Goal: Information Seeking & Learning: Understand process/instructions

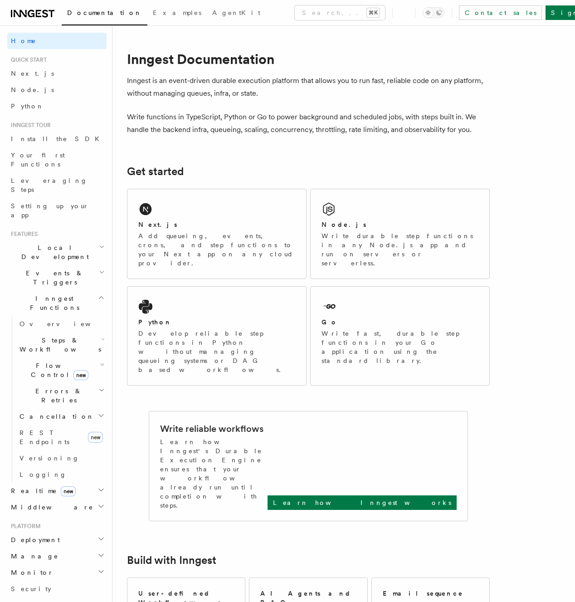
scroll to position [142, 0]
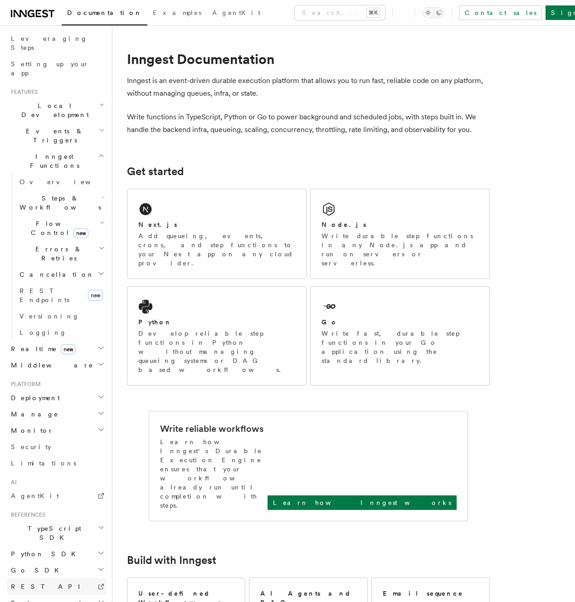
click at [38, 578] on link "REST API" at bounding box center [56, 586] width 99 height 16
click at [68, 520] on h2 "TypeScript SDK" at bounding box center [56, 532] width 99 height 25
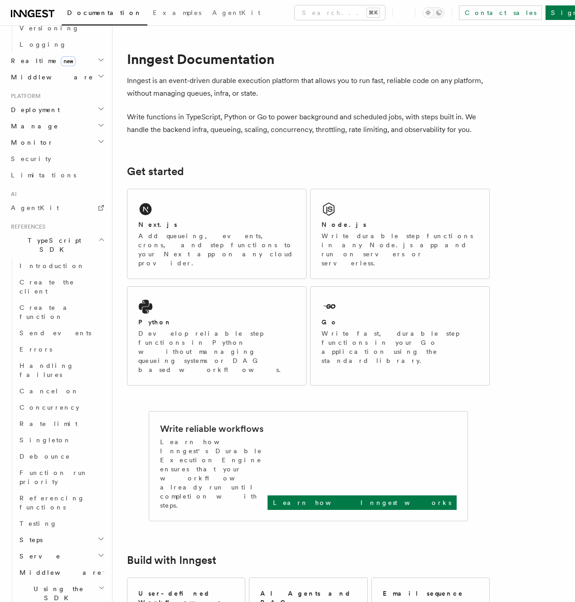
scroll to position [436, 0]
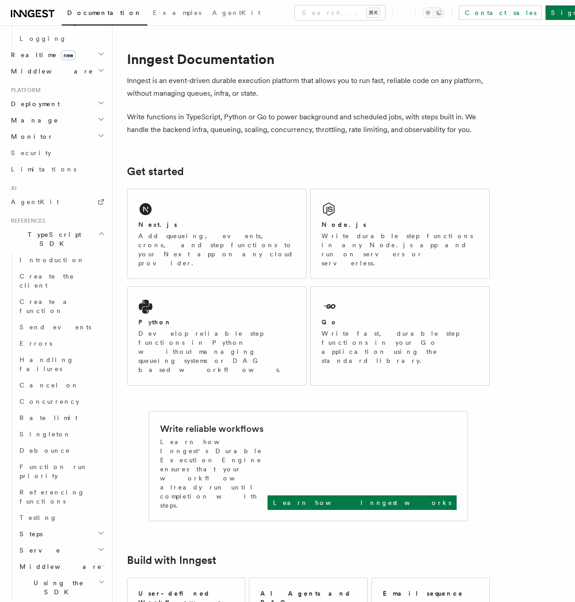
click at [101, 546] on icon "button" at bounding box center [101, 549] width 7 height 7
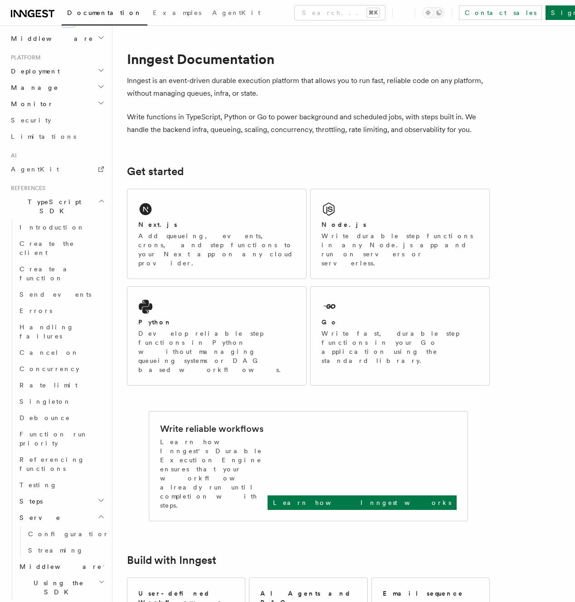
click at [100, 513] on icon "button" at bounding box center [101, 516] width 7 height 7
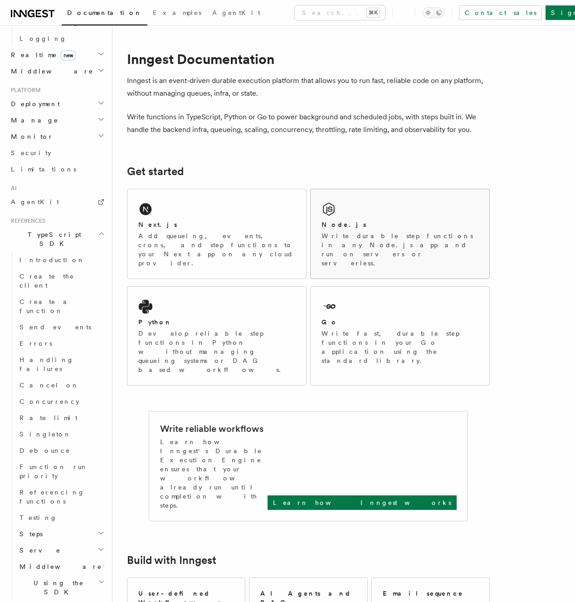
click at [391, 213] on div "Node.js Write durable step functions in any Node.js app and run on servers or s…" at bounding box center [400, 233] width 179 height 89
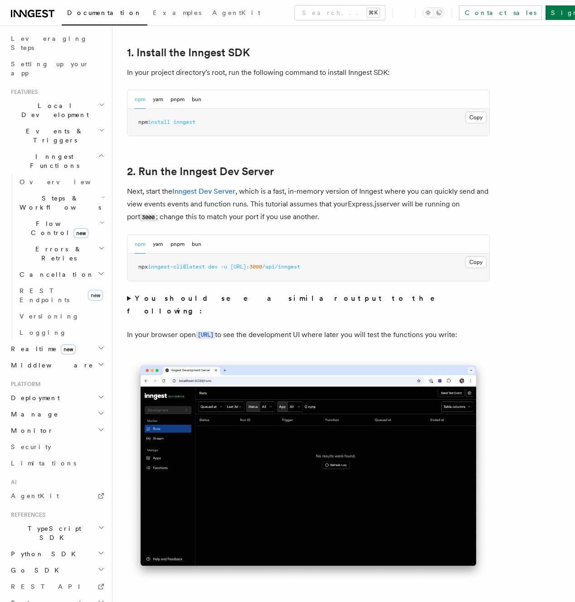
scroll to position [581, 0]
